Goal: Task Accomplishment & Management: Manage account settings

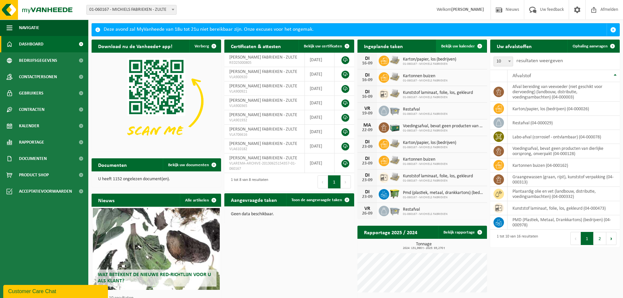
click at [451, 47] on span "Bekijk uw kalender" at bounding box center [458, 46] width 34 height 4
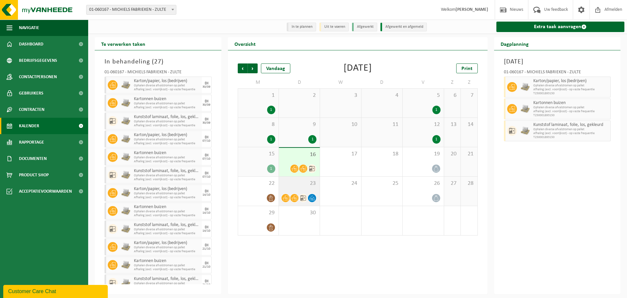
click at [300, 189] on div "23" at bounding box center [299, 190] width 41 height 29
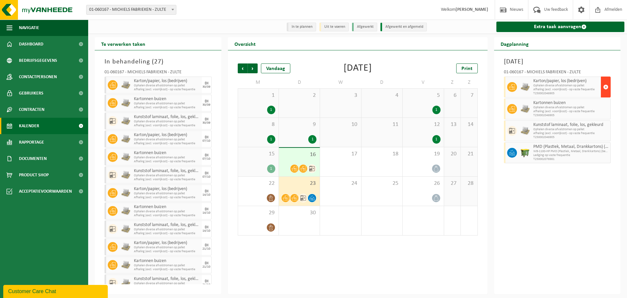
click at [606, 87] on span "button" at bounding box center [606, 86] width 5 height 13
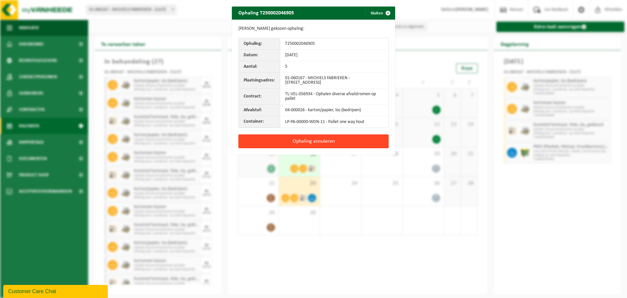
click at [302, 142] on button "Ophaling annuleren" at bounding box center [314, 141] width 150 height 14
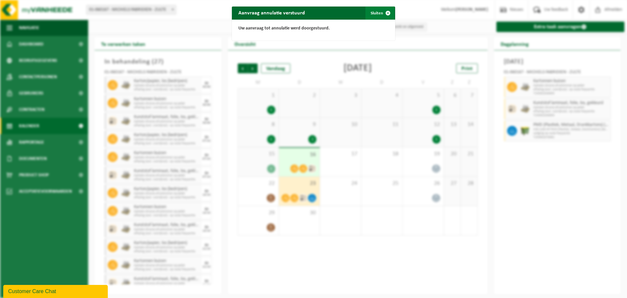
click at [371, 15] on button "Sluiten" at bounding box center [380, 13] width 29 height 13
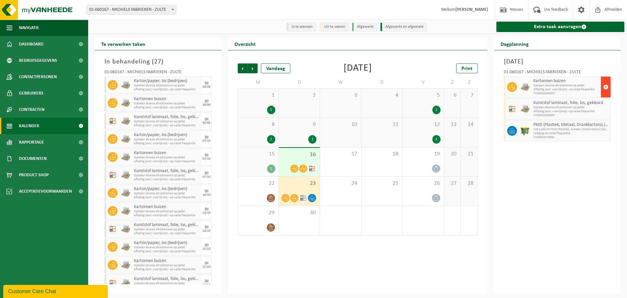
click at [605, 87] on span "button" at bounding box center [606, 86] width 5 height 13
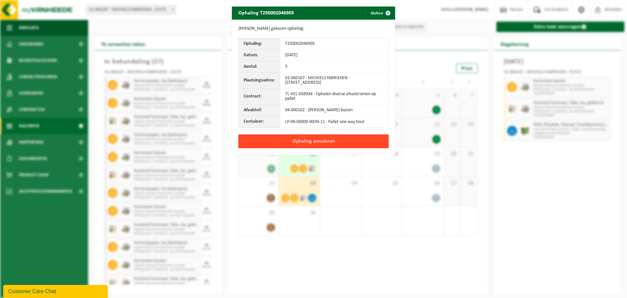
click at [321, 145] on button "Ophaling annuleren" at bounding box center [314, 141] width 150 height 14
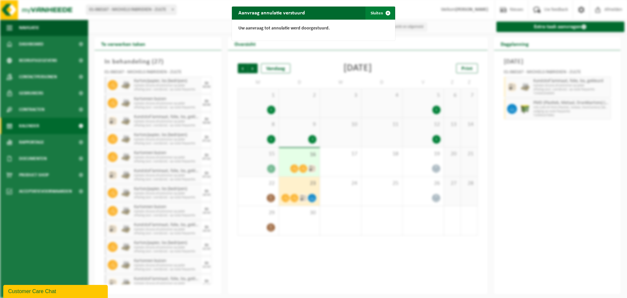
click at [374, 15] on button "Sluiten" at bounding box center [380, 13] width 29 height 13
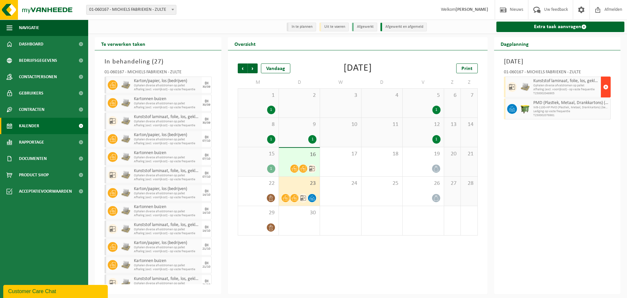
click at [606, 86] on span "button" at bounding box center [606, 86] width 5 height 13
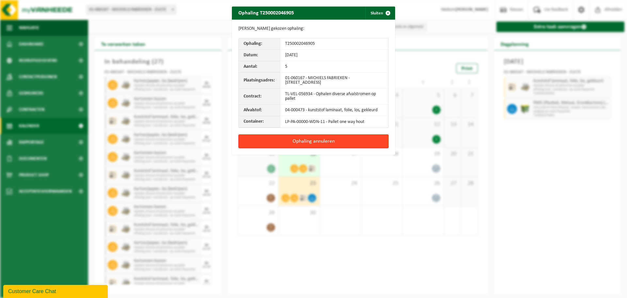
click at [319, 138] on button "Ophaling annuleren" at bounding box center [314, 141] width 150 height 14
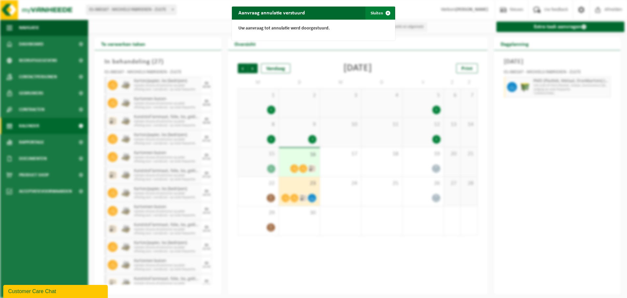
click at [382, 12] on span "button" at bounding box center [388, 13] width 13 height 13
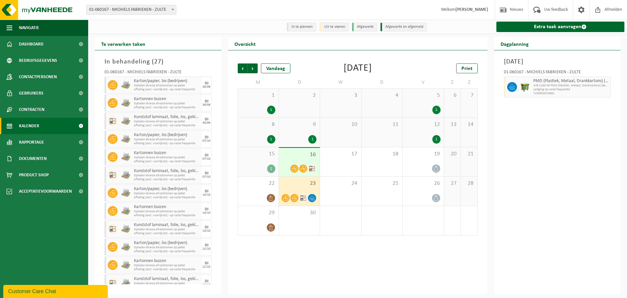
click at [299, 156] on span "16" at bounding box center [299, 154] width 34 height 7
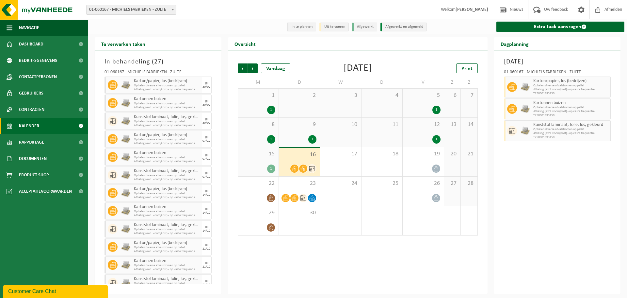
click at [313, 92] on span "2" at bounding box center [299, 95] width 34 height 7
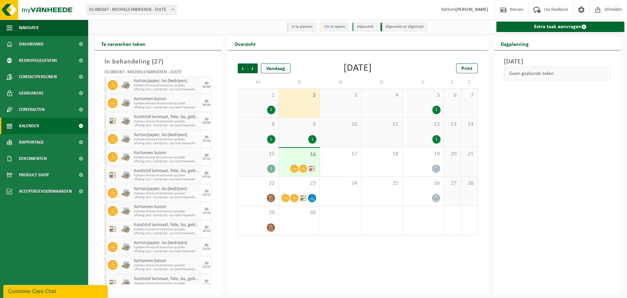
click at [305, 131] on div "9 1" at bounding box center [299, 132] width 41 height 29
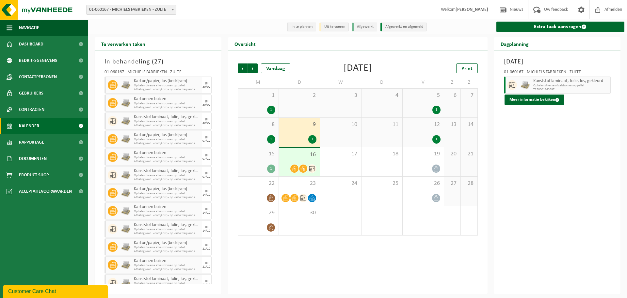
click at [300, 158] on span "16" at bounding box center [299, 154] width 34 height 7
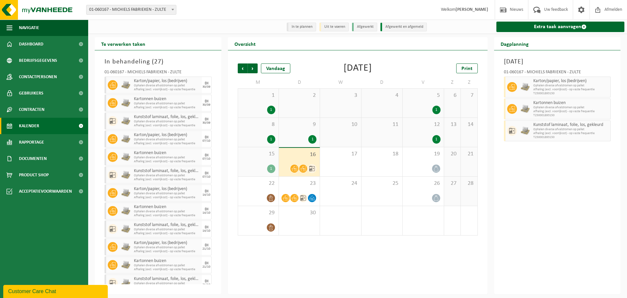
click at [294, 133] on div "9 1" at bounding box center [299, 132] width 41 height 29
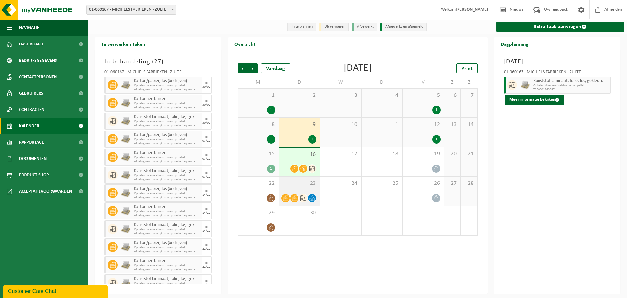
click at [297, 185] on span "23" at bounding box center [299, 183] width 34 height 7
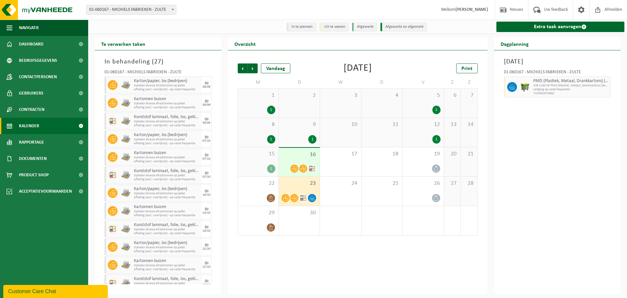
click at [293, 188] on div "23" at bounding box center [299, 190] width 41 height 29
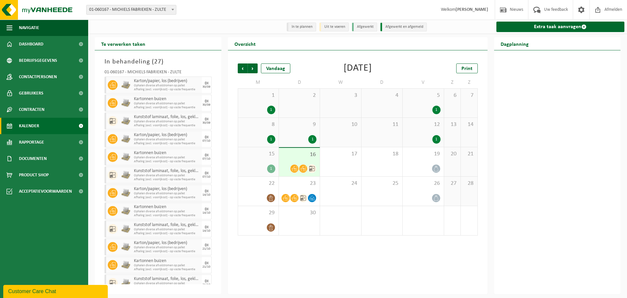
click at [299, 158] on span "16" at bounding box center [299, 154] width 34 height 7
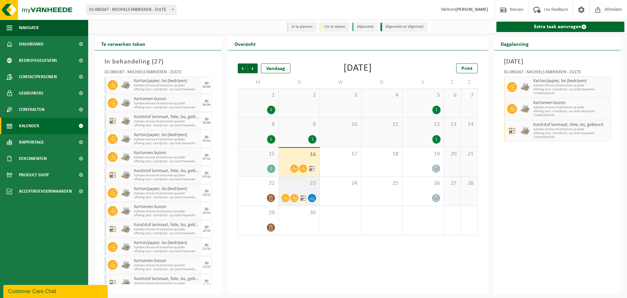
click at [298, 186] on span "23" at bounding box center [299, 183] width 34 height 7
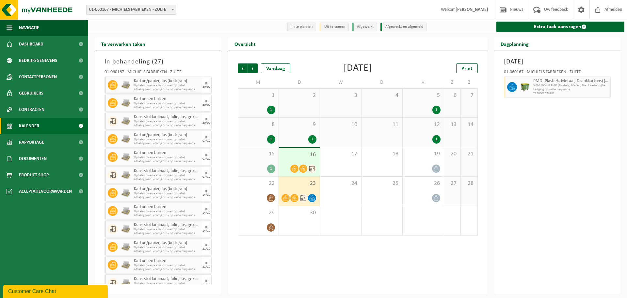
click at [286, 158] on span "16" at bounding box center [299, 154] width 34 height 7
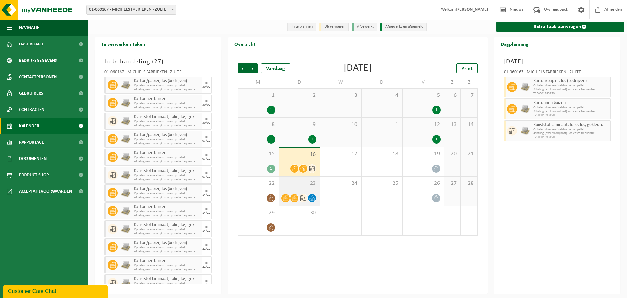
click at [296, 186] on span "23" at bounding box center [299, 183] width 34 height 7
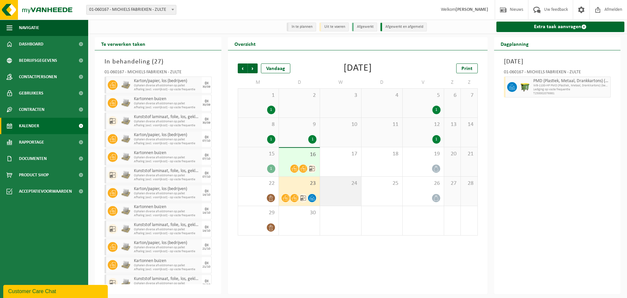
click at [347, 198] on div "24" at bounding box center [340, 190] width 41 height 29
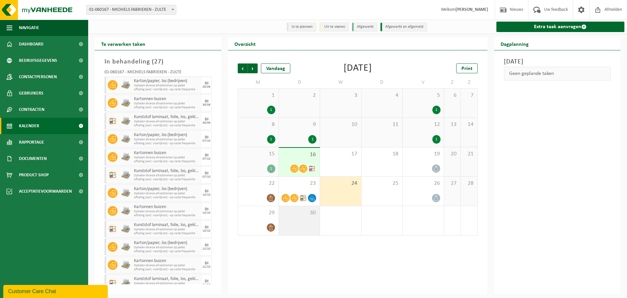
click at [314, 226] on div "30" at bounding box center [299, 220] width 41 height 29
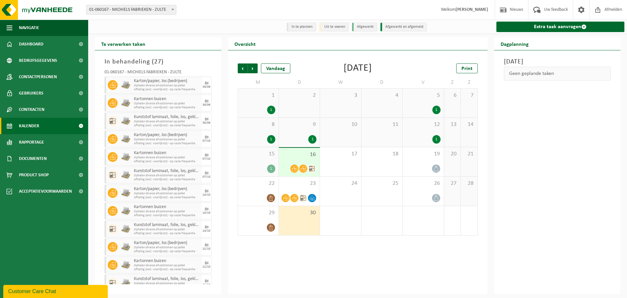
click at [340, 221] on div "1" at bounding box center [340, 220] width 41 height 29
click at [337, 258] on div "Vorige Volgende Vandaag September 2025 Print M D W D V Z Z 1 1 2 3 4 5 1 6 7 8 …" at bounding box center [358, 171] width 260 height 243
drag, startPoint x: 427, startPoint y: 255, endPoint x: 409, endPoint y: 254, distance: 18.0
click at [409, 254] on div "Vorige Volgende Vandaag September 2025 Print M D W D V Z Z 1 1 2 3 4 5 1 6 7 8 …" at bounding box center [358, 171] width 260 height 243
click at [370, 258] on div "Vorige Volgende Vandaag September 2025 Print M D W D V Z Z 1 1 2 3 4 5 1 6 7 8 …" at bounding box center [358, 171] width 260 height 243
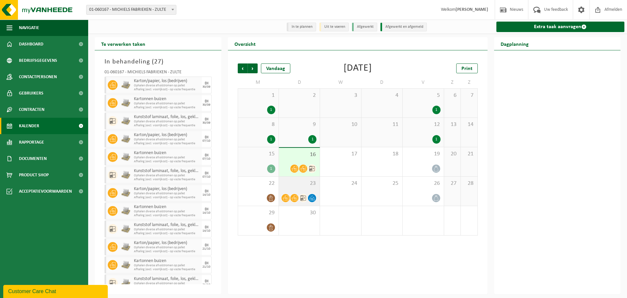
click at [293, 191] on div "23" at bounding box center [299, 190] width 41 height 29
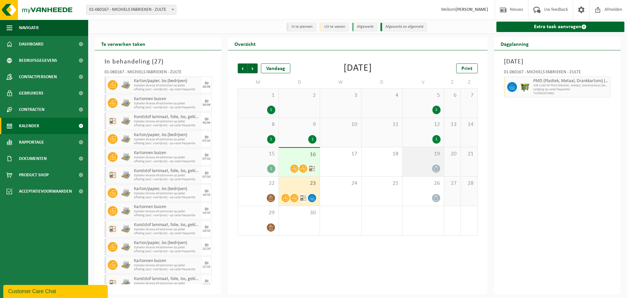
click at [422, 171] on div at bounding box center [423, 168] width 34 height 9
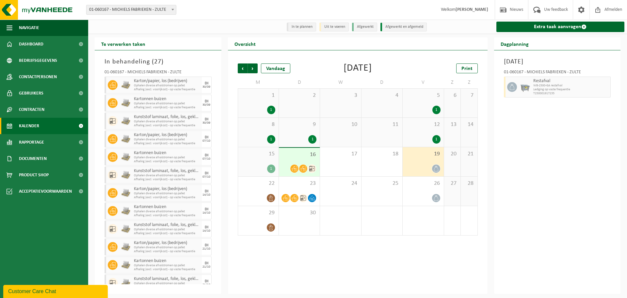
click at [543, 176] on div "Vrijdag 19 september 2025 01-060167 - MICHIELS FABRIEKEN - ZULTE Restafval WB-2…" at bounding box center [557, 171] width 127 height 243
click at [547, 175] on div "Vrijdag 19 september 2025 01-060167 - MICHIELS FABRIEKEN - ZULTE Restafval WB-2…" at bounding box center [557, 171] width 127 height 243
click at [554, 173] on div "Vrijdag 19 september 2025 01-060167 - MICHIELS FABRIEKEN - ZULTE Restafval WB-2…" at bounding box center [557, 171] width 127 height 243
click at [419, 263] on div "Vorige Volgende Vandaag September 2025 Print M D W D V Z Z 1 1 2 3 4 5 1 6 7 8 …" at bounding box center [358, 171] width 260 height 243
click at [485, 166] on div "Vorige Volgende Vandaag September 2025 Print M D W D V Z Z 1 1 2 3 4 5 1 6 7 8 …" at bounding box center [358, 171] width 260 height 243
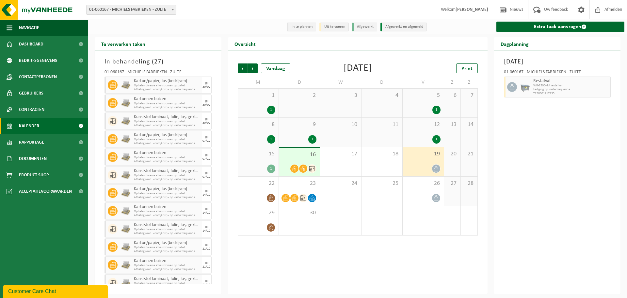
click at [550, 157] on div "Vrijdag 19 september 2025 01-060167 - MICHIELS FABRIEKEN - ZULTE Restafval WB-2…" at bounding box center [557, 171] width 127 height 243
click at [425, 258] on div "Vorige Volgende Vandaag September 2025 Print M D W D V Z Z 1 1 2 3 4 5 1 6 7 8 …" at bounding box center [358, 171] width 260 height 243
click at [510, 135] on div "Vrijdag 19 september 2025 01-060167 - MICHIELS FABRIEKEN - ZULTE Restafval WB-2…" at bounding box center [557, 171] width 127 height 243
click at [534, 209] on div "Vrijdag 19 september 2025 01-060167 - MICHIELS FABRIEKEN - ZULTE Restafval WB-2…" at bounding box center [557, 171] width 127 height 243
click at [333, 142] on div "10" at bounding box center [340, 132] width 41 height 29
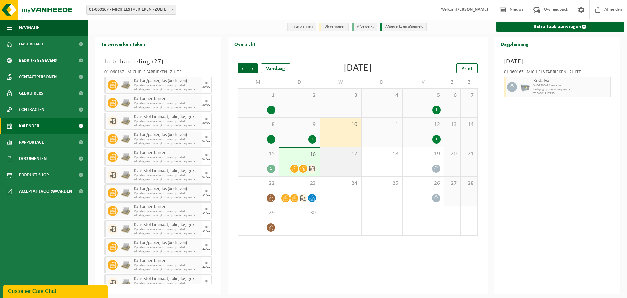
click at [351, 156] on span "17" at bounding box center [341, 153] width 34 height 7
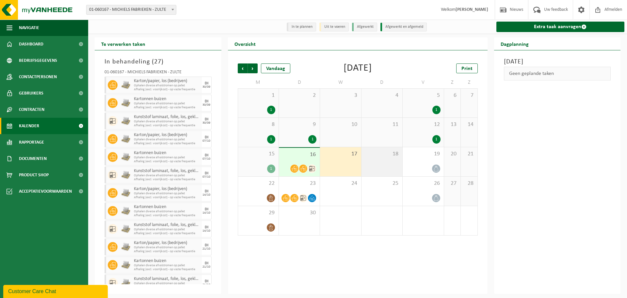
click at [388, 167] on div "18" at bounding box center [382, 161] width 41 height 29
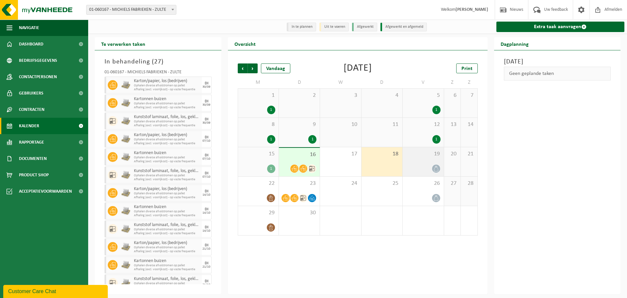
click at [419, 167] on div at bounding box center [423, 168] width 34 height 9
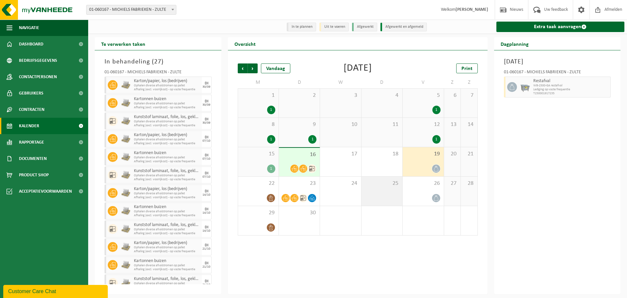
click at [379, 197] on div "25" at bounding box center [382, 190] width 41 height 29
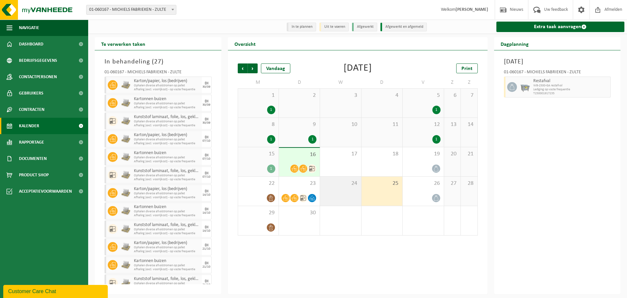
click at [354, 192] on div "24" at bounding box center [340, 190] width 41 height 29
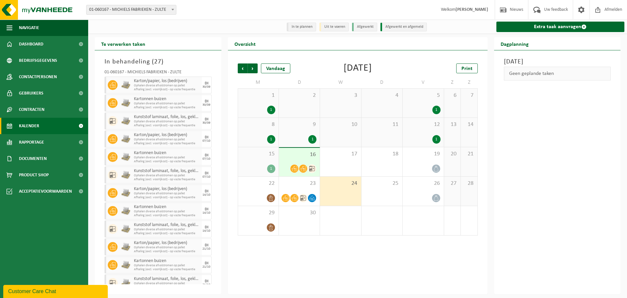
click at [312, 256] on div "Vorige Volgende Vandaag September 2025 Print M D W D V Z Z 1 1 2 3 4 5 1 6 7 8 …" at bounding box center [358, 171] width 260 height 243
click at [536, 213] on div "Woensdag 24 september 2025 Geen geplande taken" at bounding box center [557, 171] width 127 height 243
click at [393, 198] on div "25" at bounding box center [382, 190] width 41 height 29
click at [526, 140] on div "Donderdag 25 september 2025 Geen geplande taken" at bounding box center [557, 171] width 127 height 243
click at [521, 112] on div "Donderdag 25 september 2025 Geen geplande taken" at bounding box center [557, 171] width 127 height 243
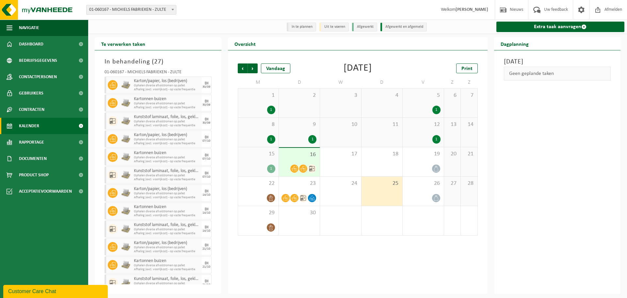
click at [406, 256] on div "Vorige Volgende Vandaag September 2025 Print M D W D V Z Z 1 1 2 3 4 5 1 6 7 8 …" at bounding box center [358, 171] width 260 height 243
click at [326, 263] on div "Vorige Volgende Vandaag September 2025 Print M D W D V Z Z 1 1 2 3 4 5 1 6 7 8 …" at bounding box center [358, 171] width 260 height 243
